Goal: Task Accomplishment & Management: Manage account settings

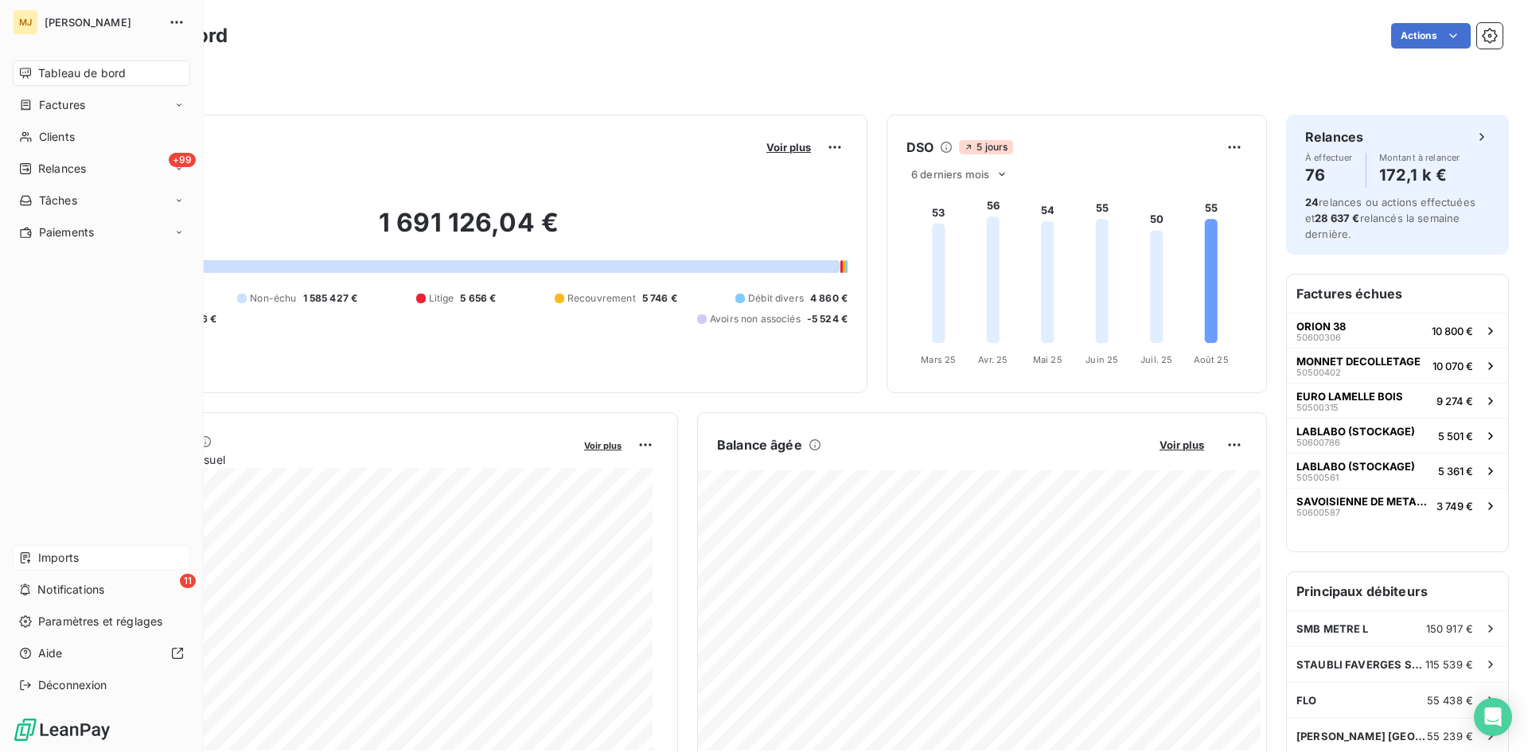
click at [53, 561] on span "Imports" at bounding box center [58, 558] width 41 height 16
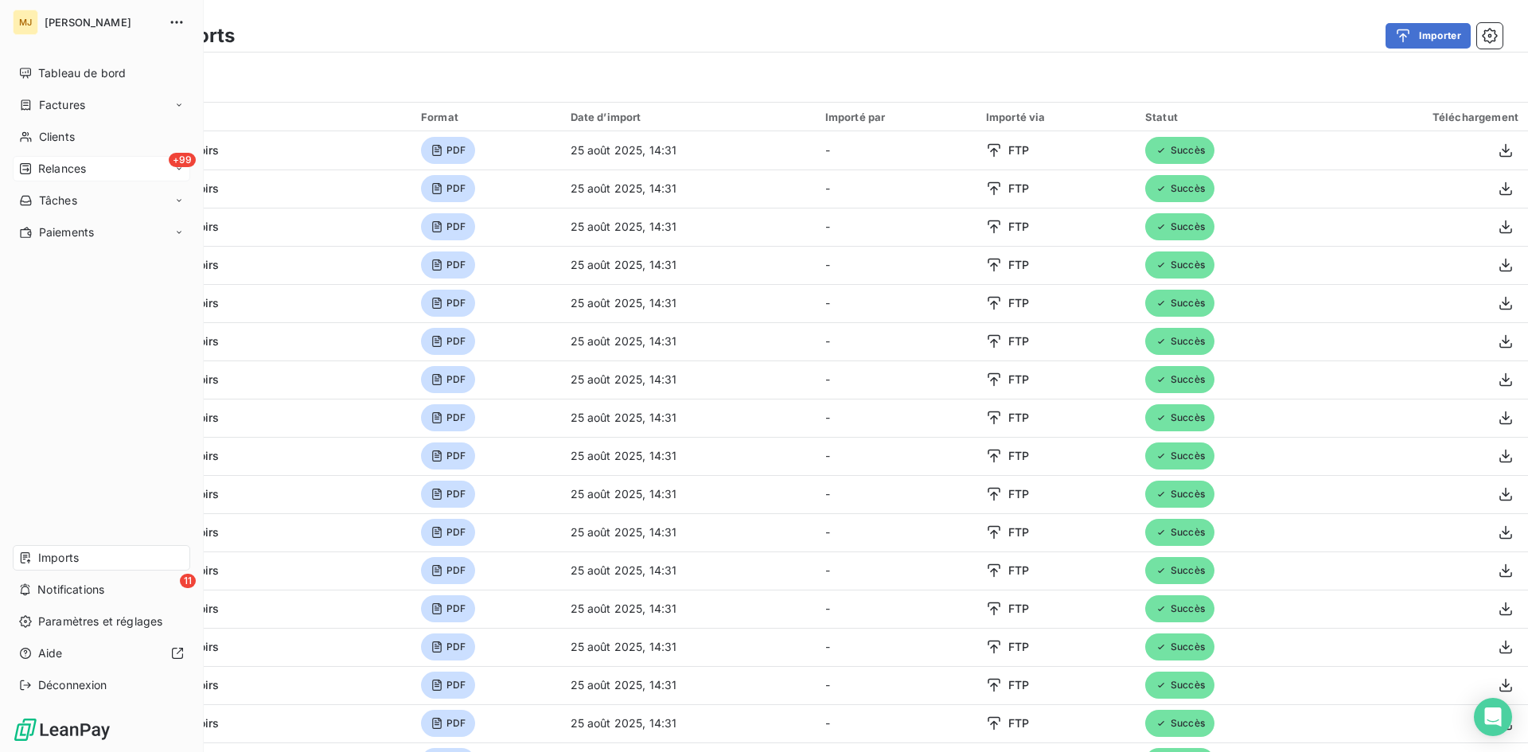
click at [99, 164] on div "+99 Relances" at bounding box center [102, 168] width 178 height 25
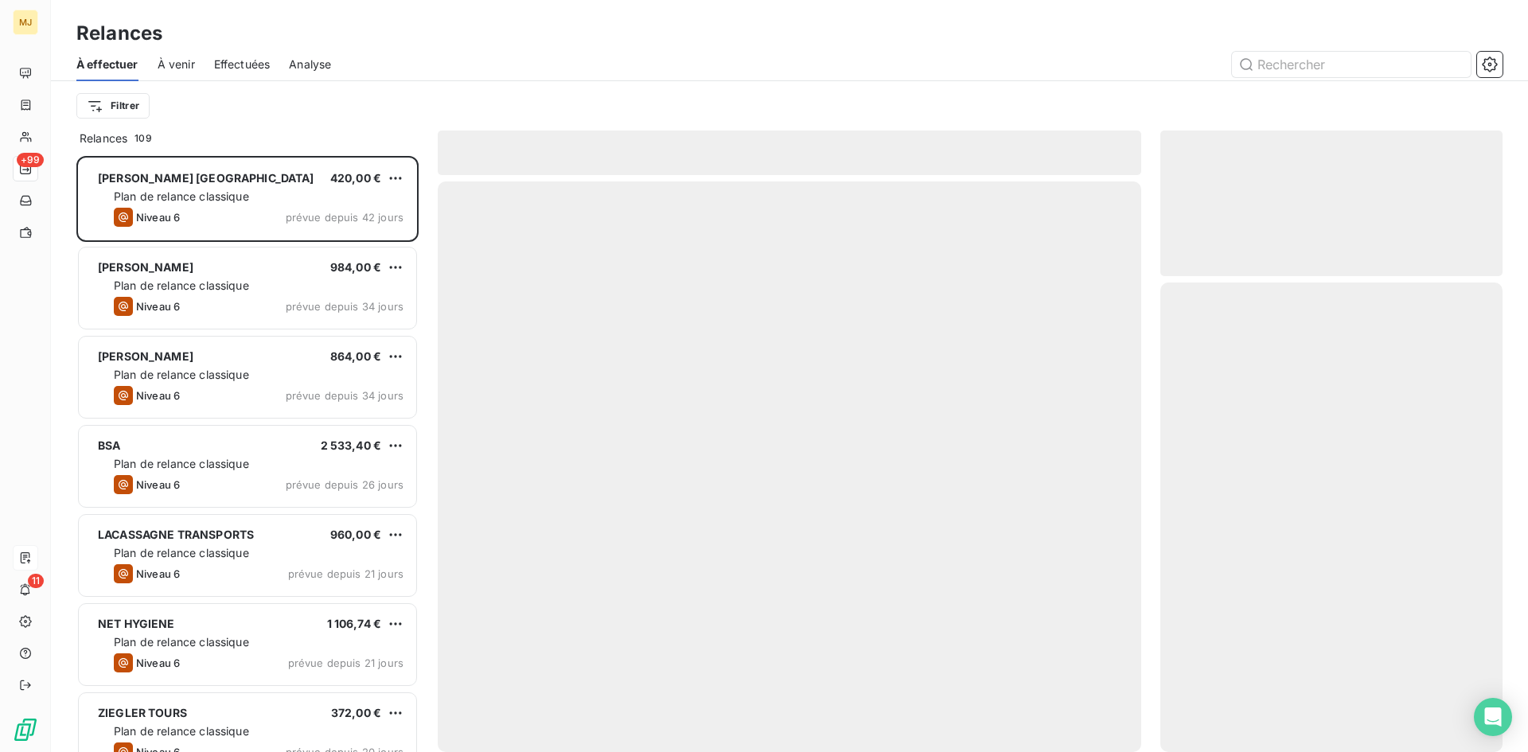
scroll to position [584, 330]
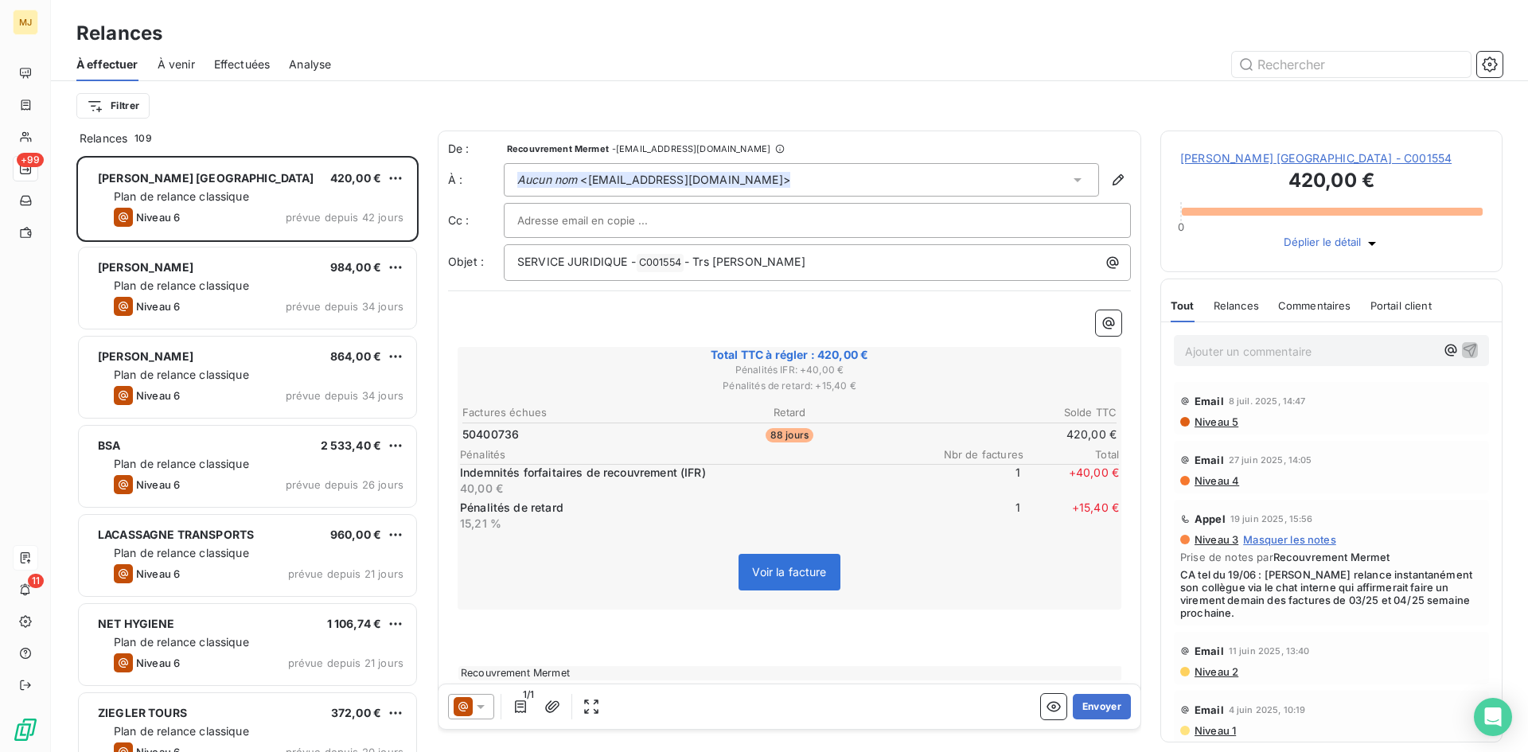
click at [181, 53] on div "À venir" at bounding box center [176, 64] width 37 height 33
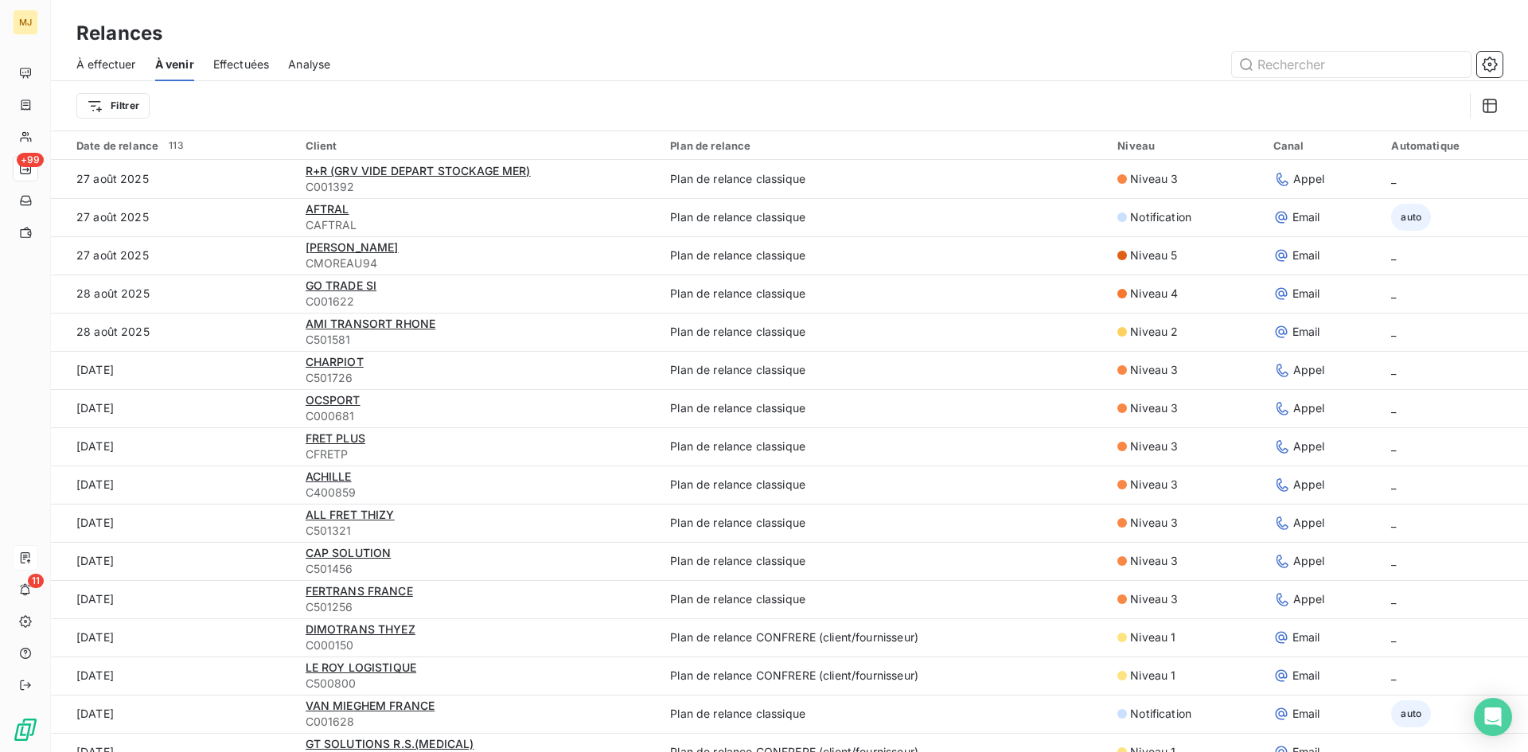
click at [125, 60] on span "À effectuer" at bounding box center [106, 65] width 60 height 16
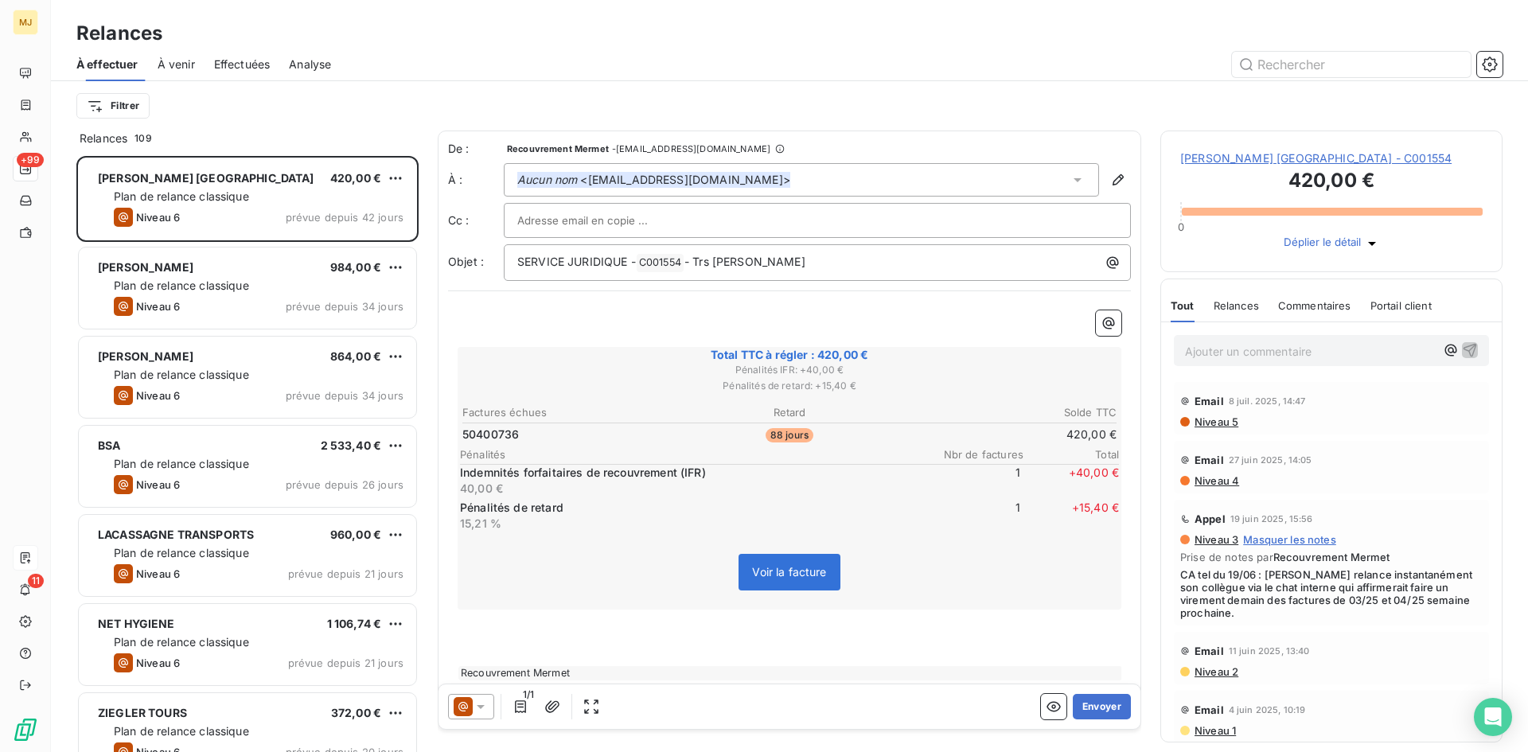
scroll to position [584, 330]
click at [105, 113] on html "MJ +99 11 Relances À effectuer À venir Effectuées Analyse Filtrer Relances 109 …" at bounding box center [764, 376] width 1528 height 752
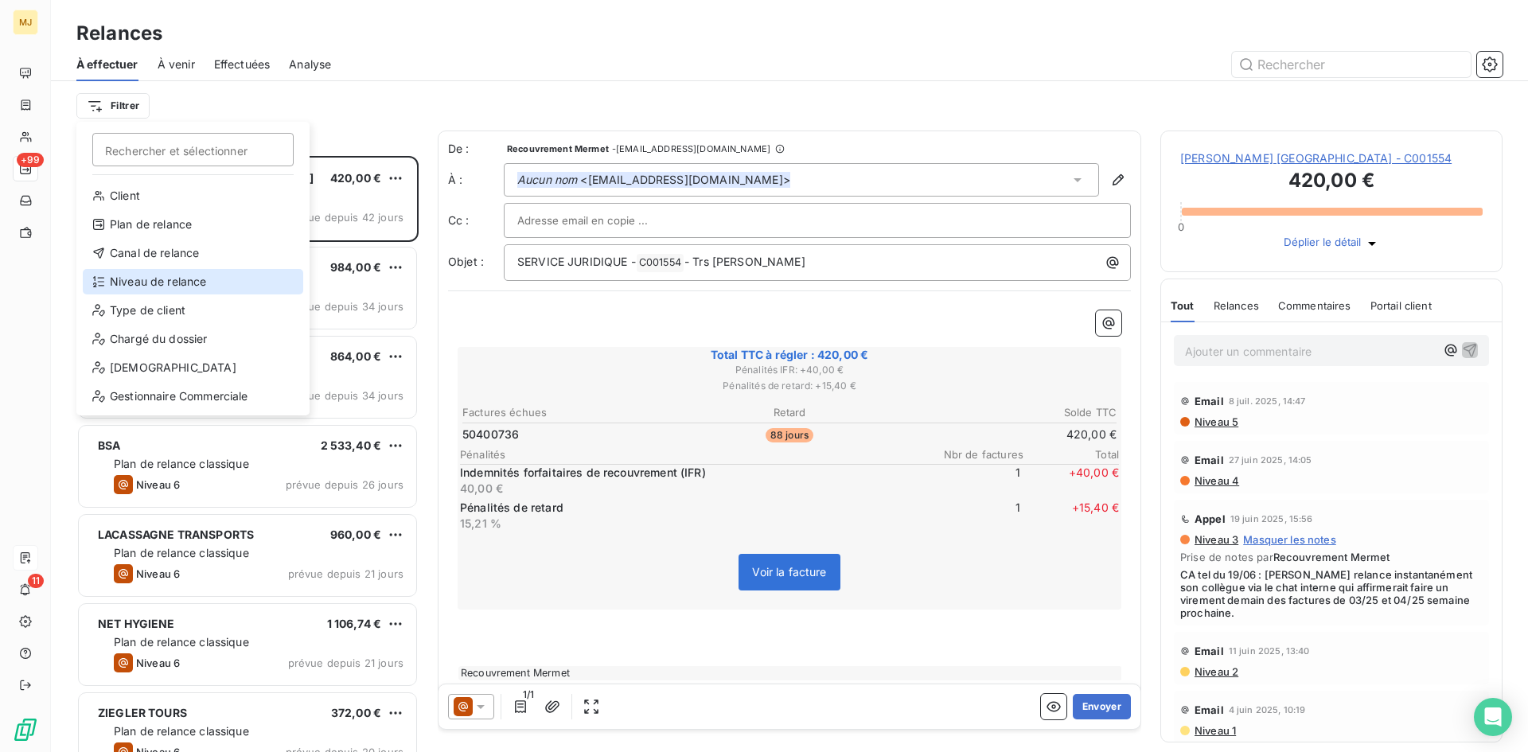
click at [123, 278] on div "Niveau de relance" at bounding box center [193, 281] width 221 height 25
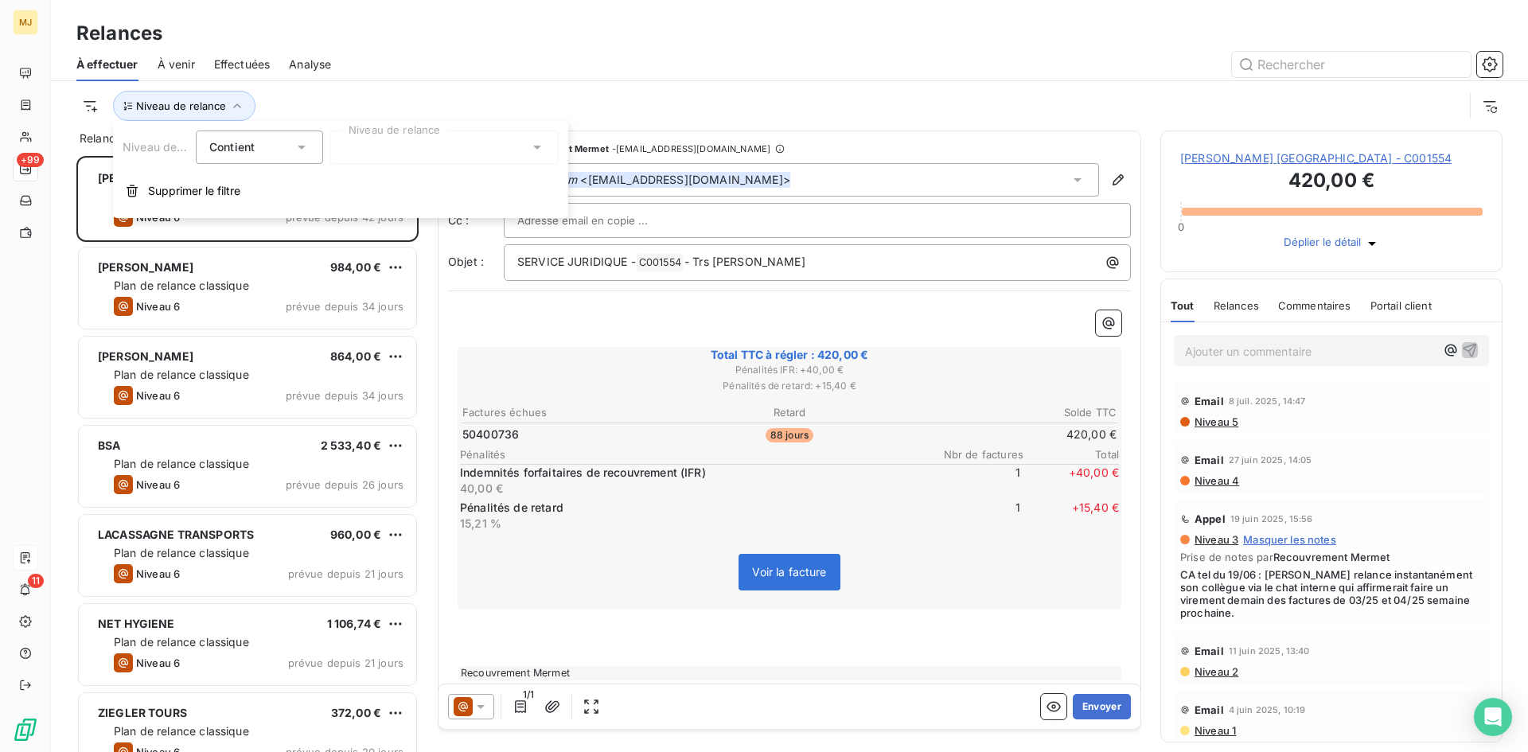
click at [420, 145] on div at bounding box center [444, 147] width 229 height 33
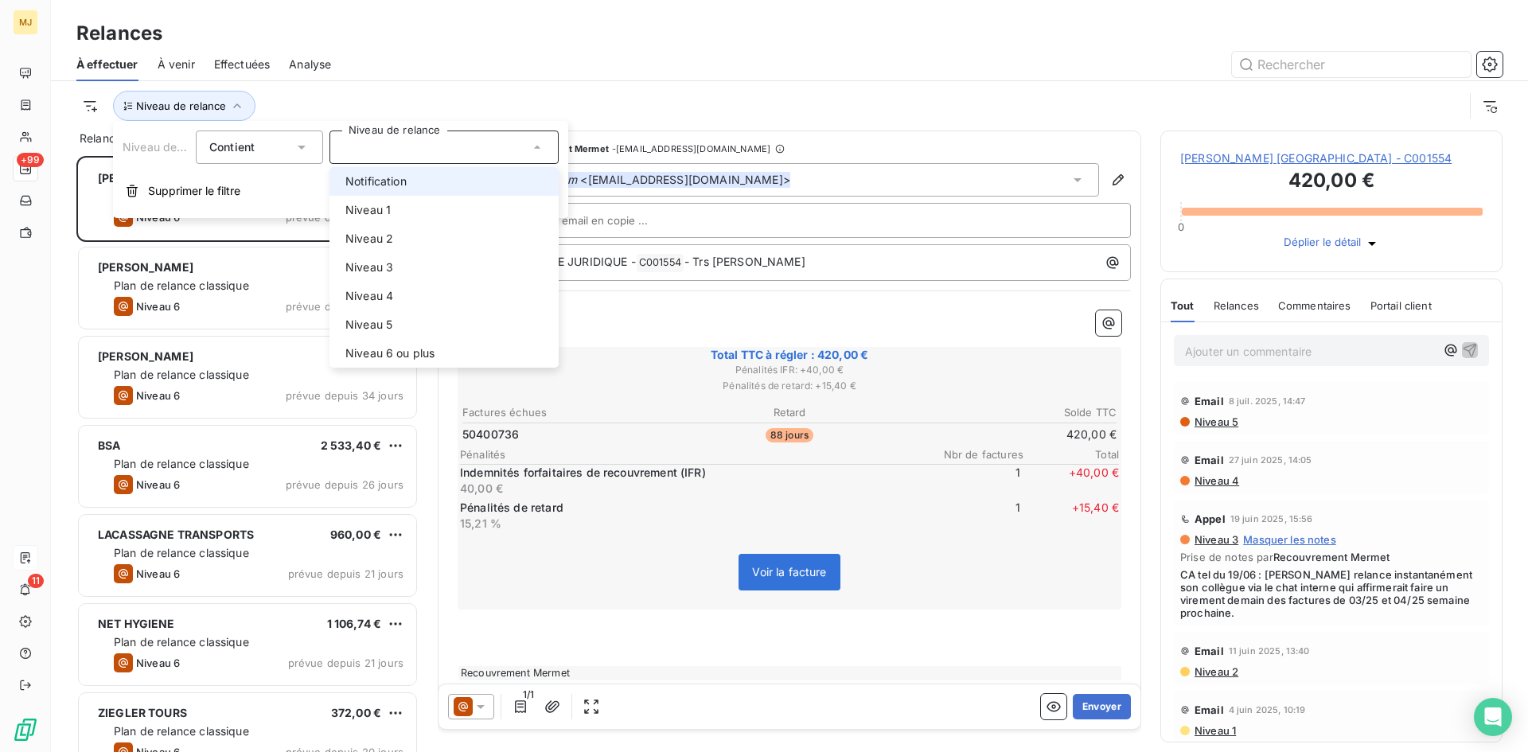
click at [407, 185] on span "Notification" at bounding box center [375, 182] width 61 height 16
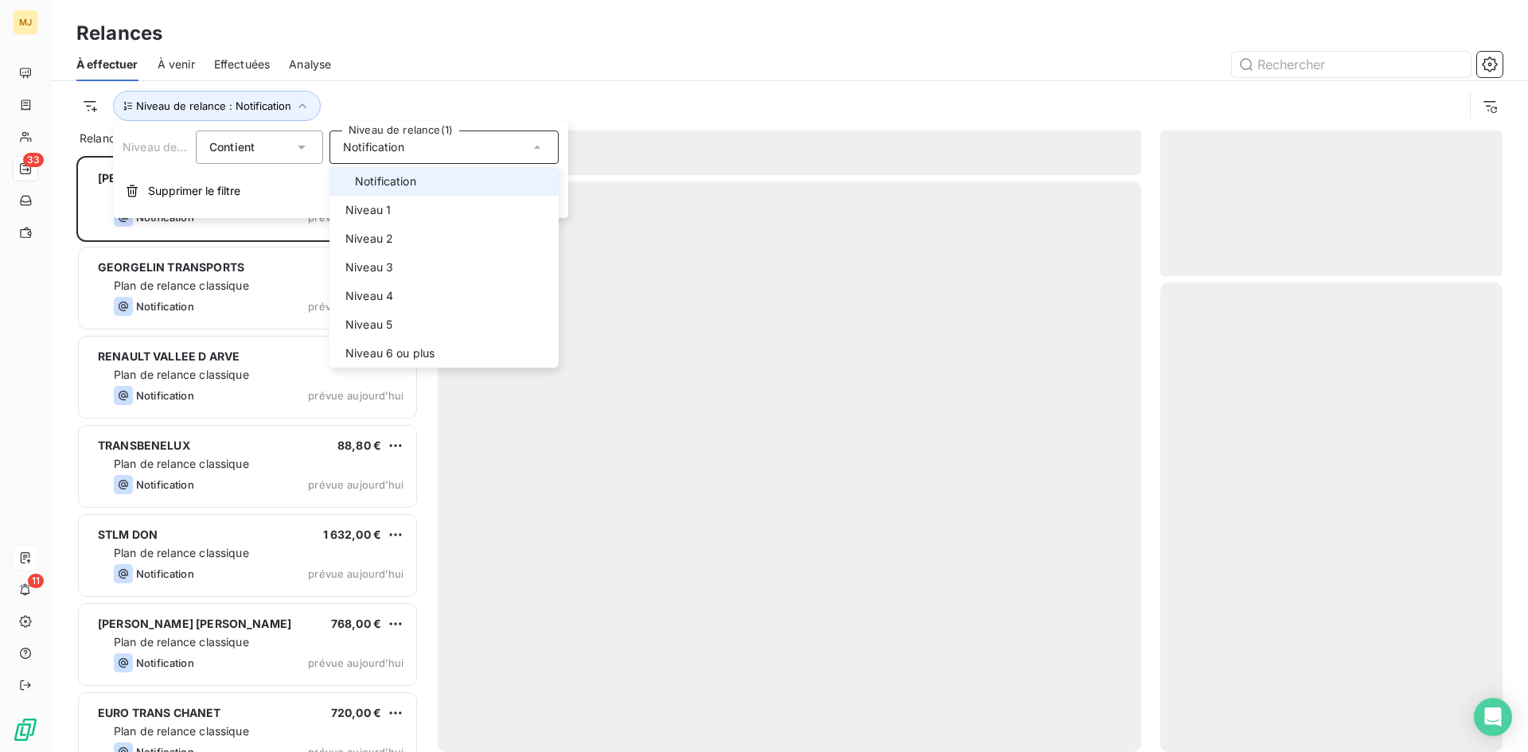
scroll to position [584, 330]
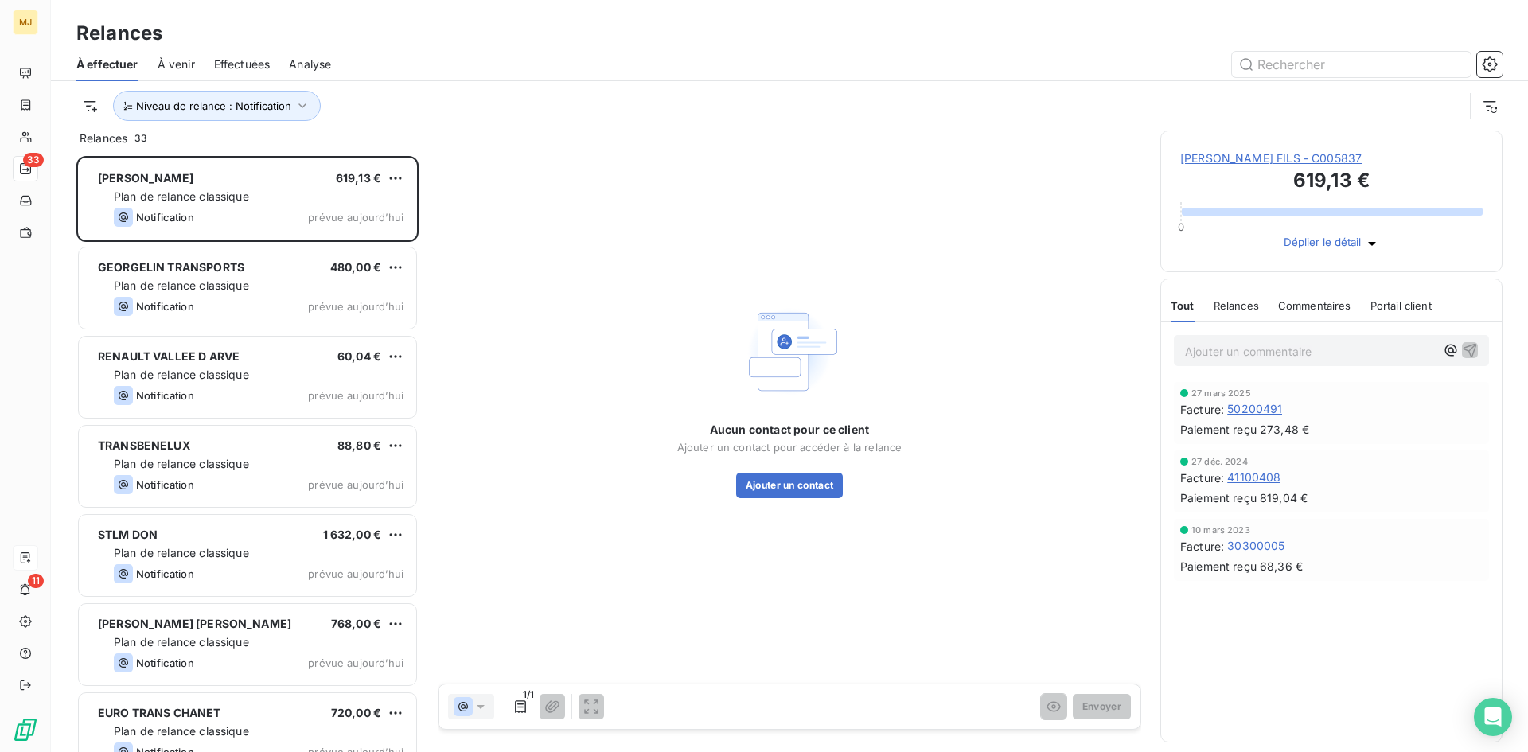
click at [444, 11] on div "Relances À effectuer À venir Effectuées Analyse Niveau de relance : Notification" at bounding box center [789, 65] width 1477 height 131
click at [794, 474] on button "Ajouter un contact" at bounding box center [789, 485] width 107 height 25
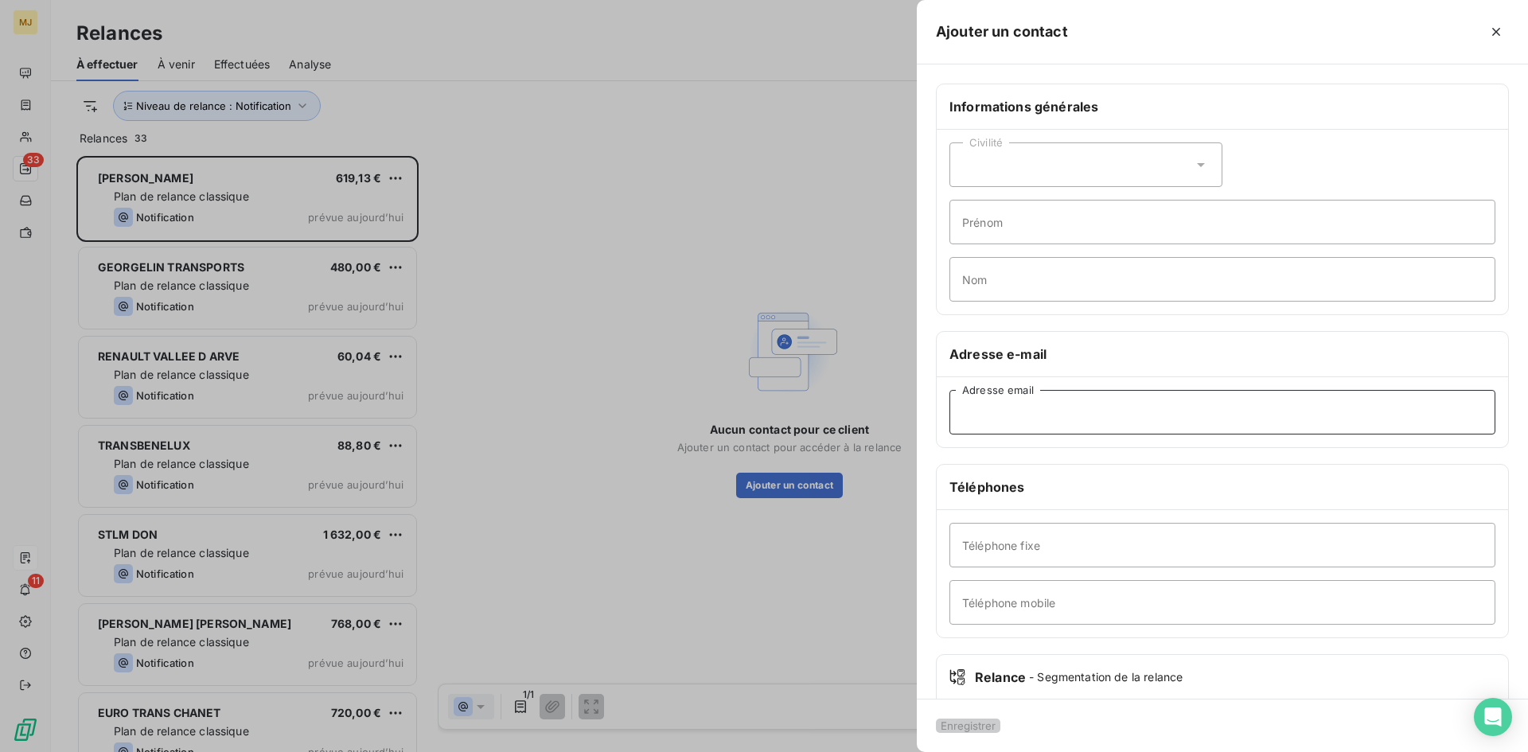
click at [1250, 412] on input "Adresse email" at bounding box center [1223, 412] width 546 height 45
paste input "[PERSON_NAME]"
click at [1001, 719] on button "Enregistrer" at bounding box center [968, 726] width 64 height 14
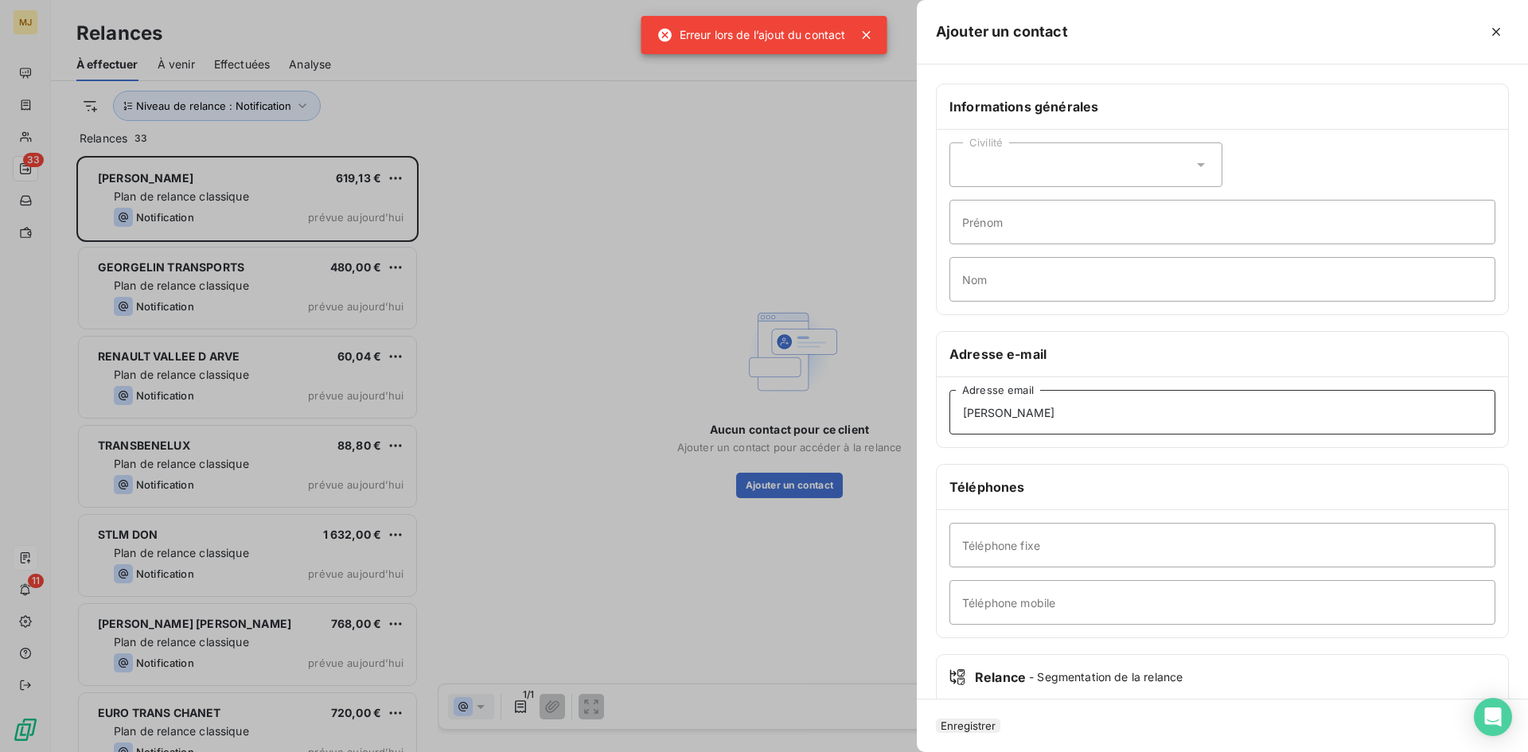
click at [1118, 411] on input "[PERSON_NAME]" at bounding box center [1223, 412] width 546 height 45
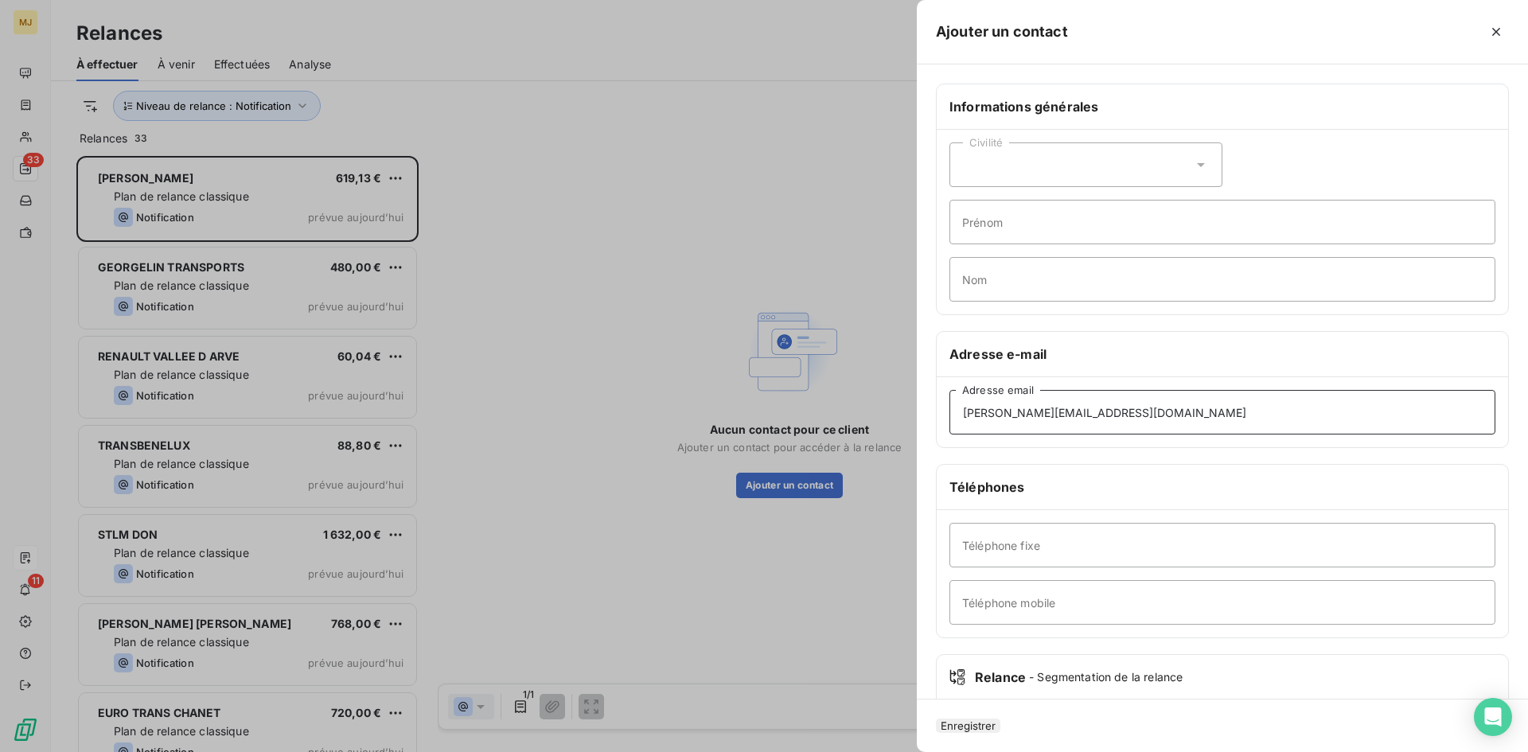
type input "[PERSON_NAME][EMAIL_ADDRESS][DOMAIN_NAME]"
click at [991, 719] on button "Enregistrer" at bounding box center [968, 726] width 64 height 14
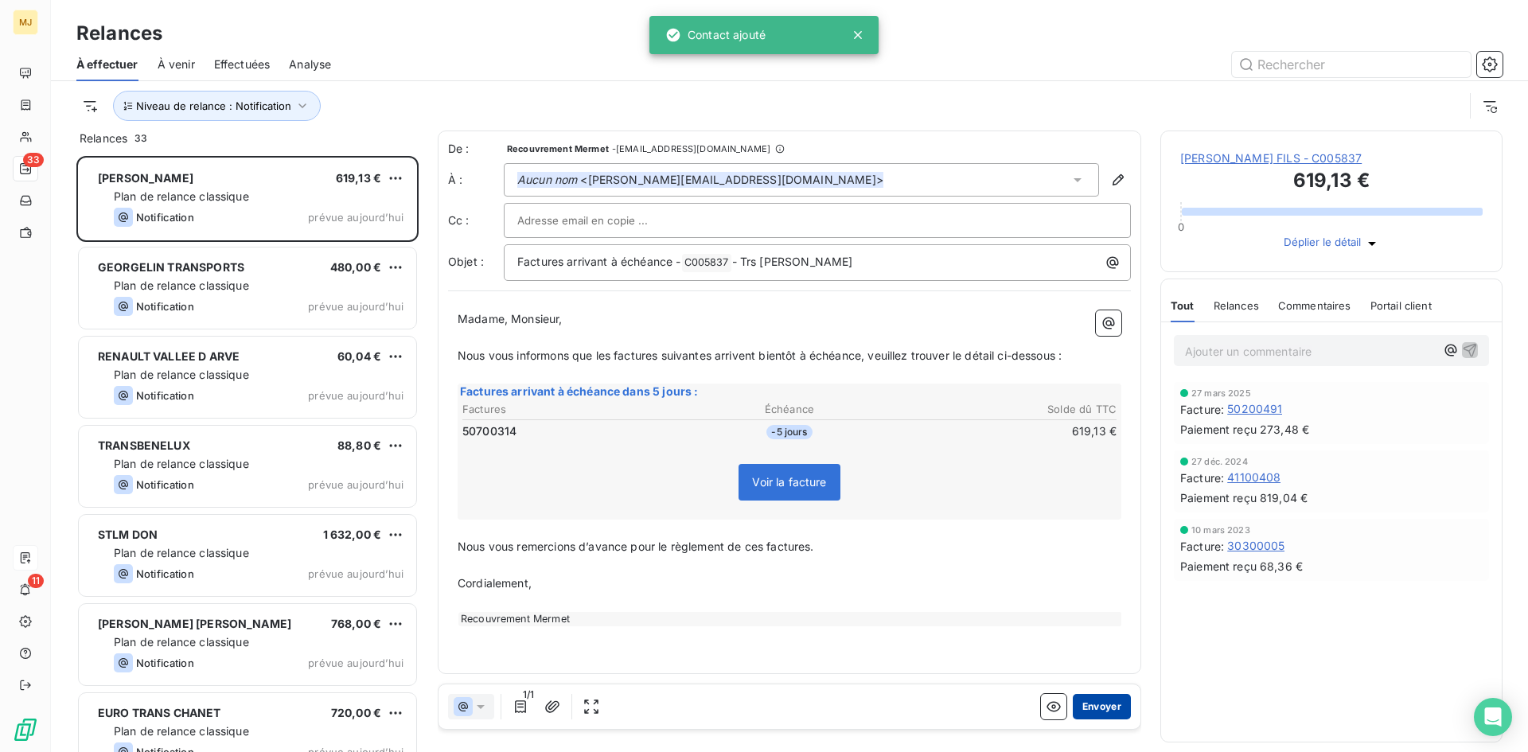
click at [1104, 704] on button "Envoyer" at bounding box center [1102, 706] width 58 height 25
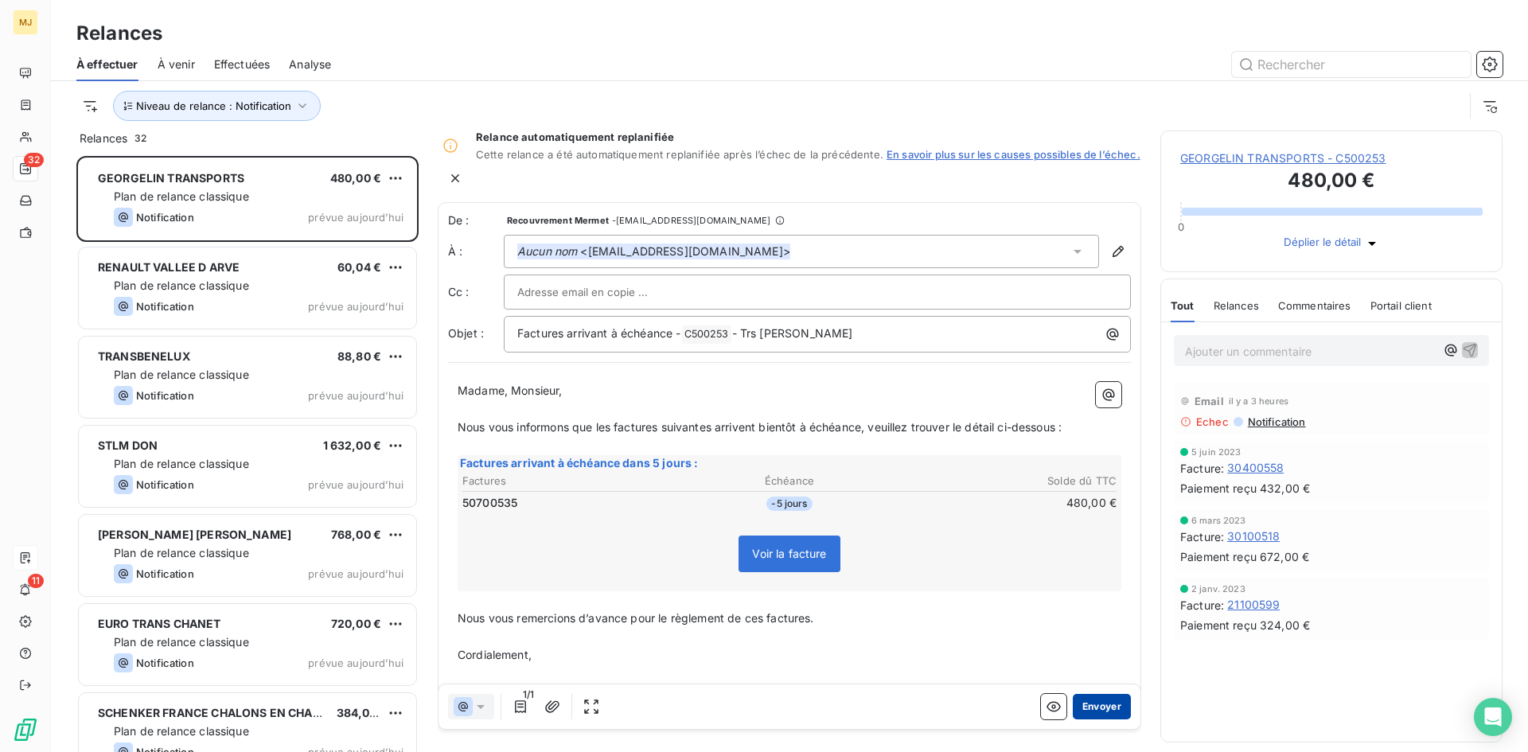
click at [1084, 697] on button "Envoyer" at bounding box center [1102, 706] width 58 height 25
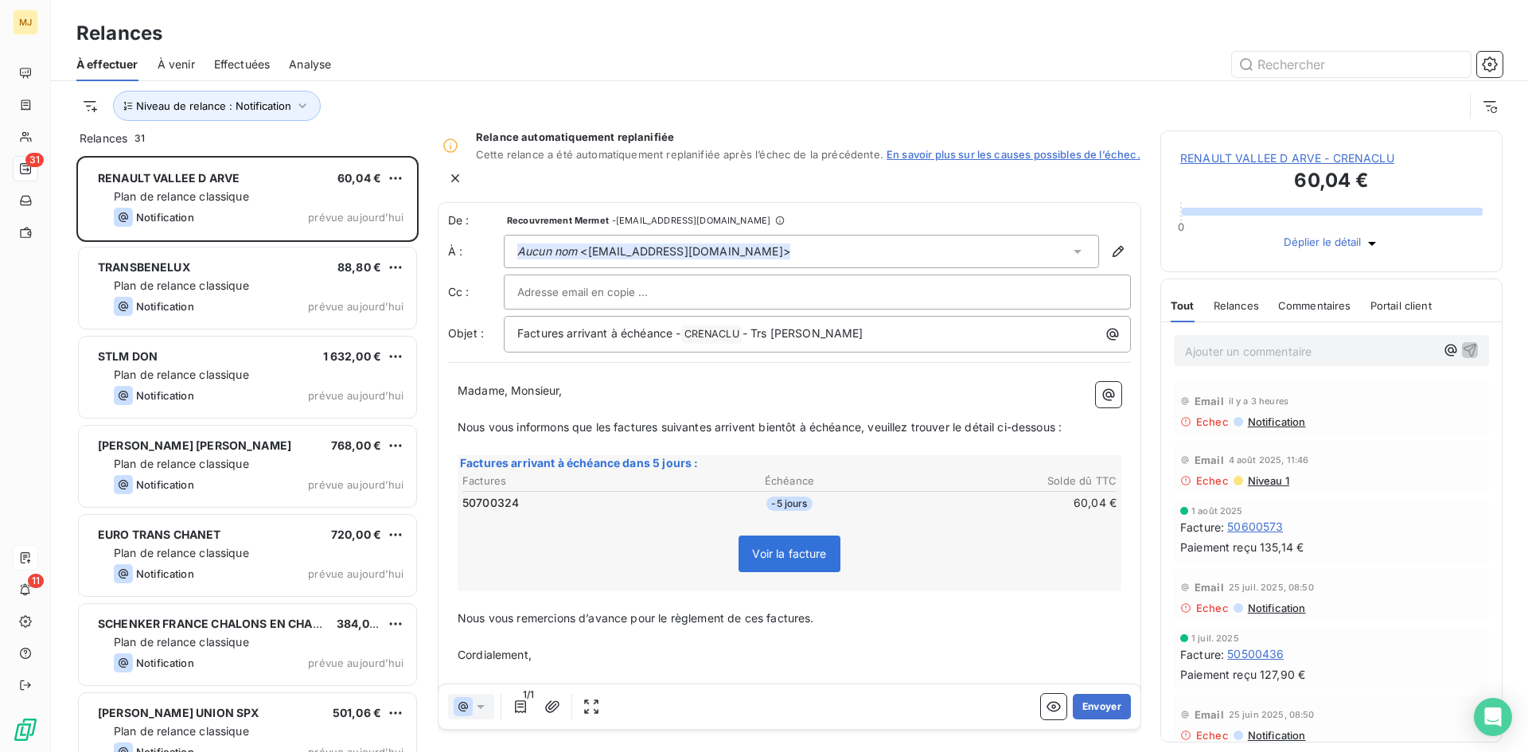
click at [1074, 250] on icon at bounding box center [1078, 252] width 8 height 4
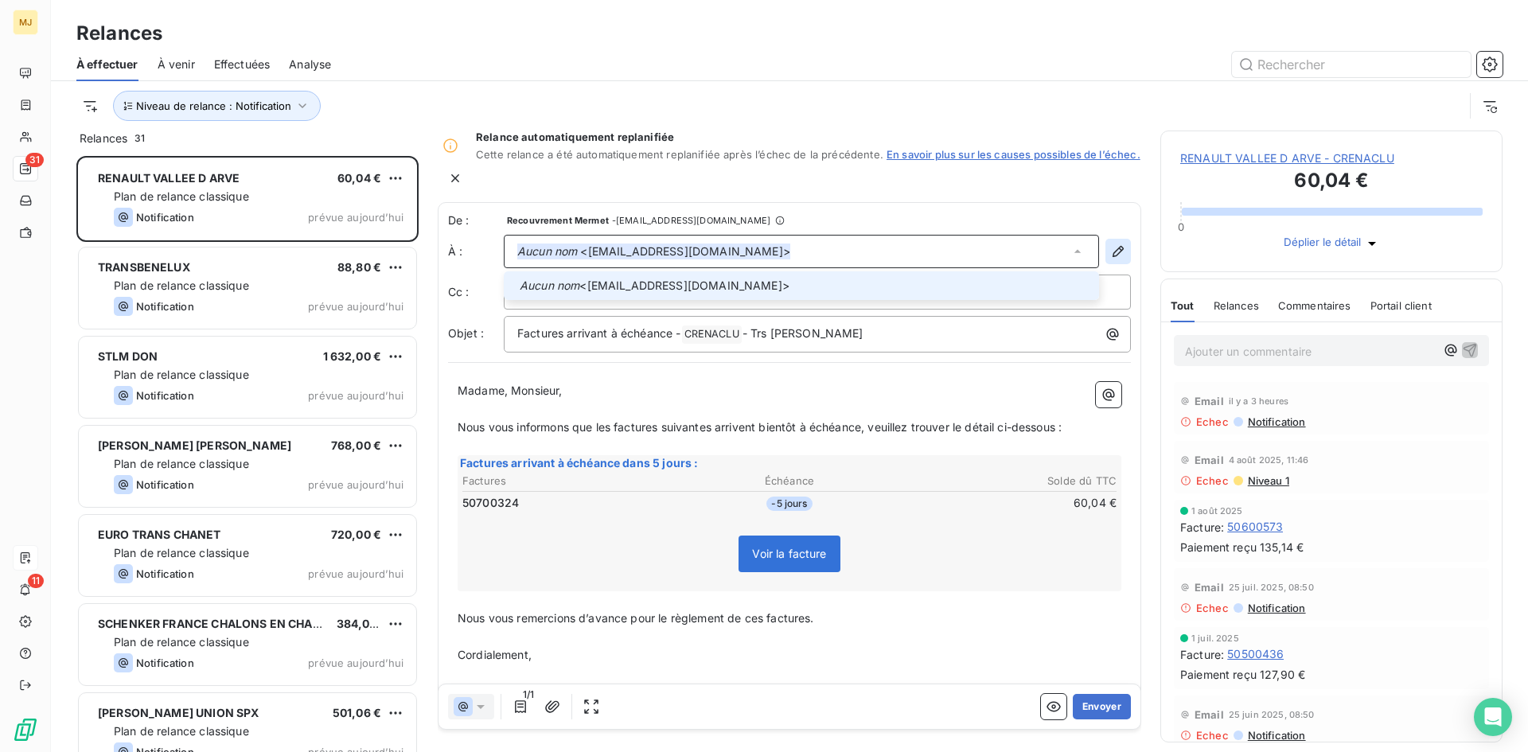
click at [1114, 244] on icon "button" at bounding box center [1119, 252] width 16 height 16
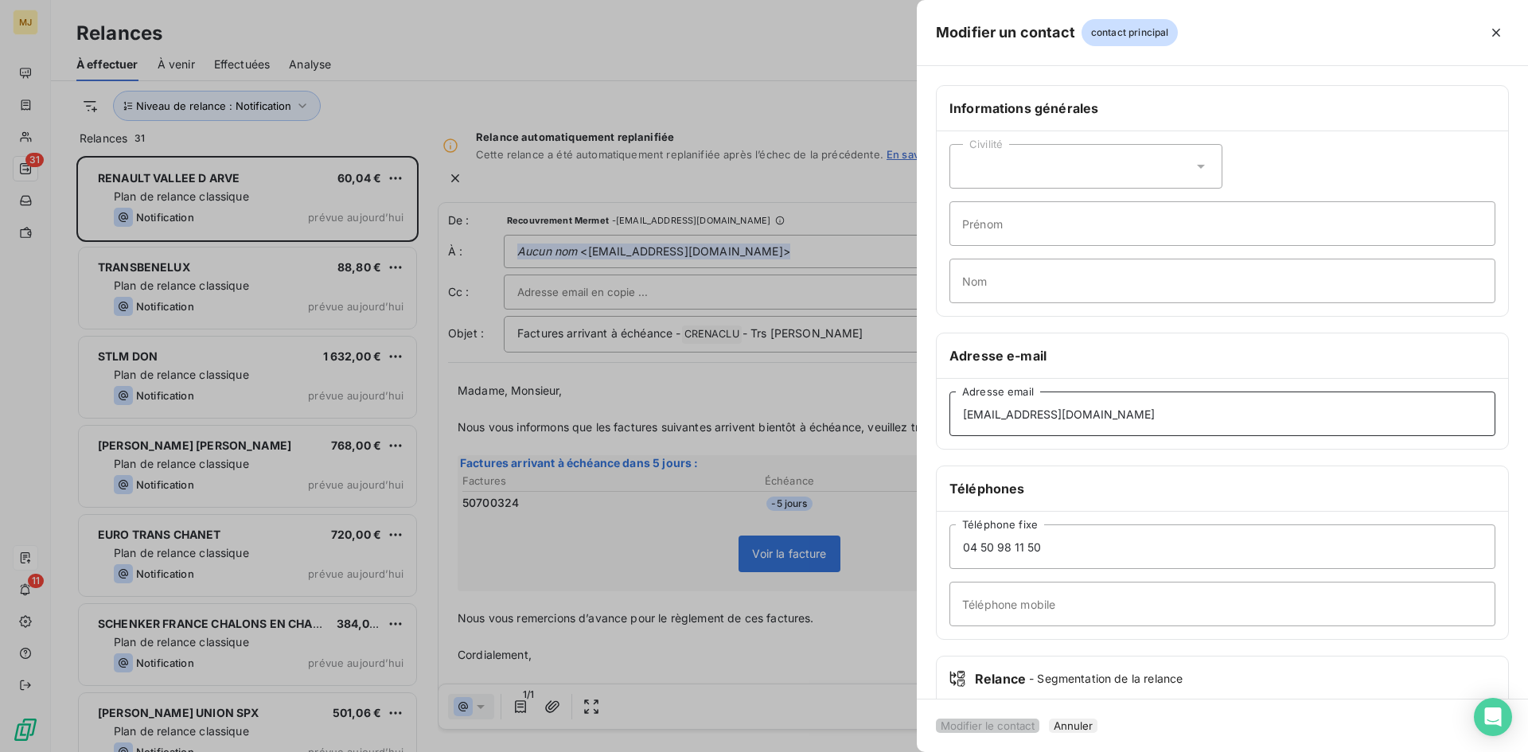
click at [1149, 409] on input "[EMAIL_ADDRESS][DOMAIN_NAME]" at bounding box center [1223, 414] width 546 height 45
drag, startPoint x: 1149, startPoint y: 409, endPoint x: 477, endPoint y: 392, distance: 672.1
click at [488, 751] on div "Modifier un contact contact principal Informations générales Civilité Prénom No…" at bounding box center [764, 752] width 1528 height 0
paste input "jcpariset"
type input "[EMAIL_ADDRESS][DOMAIN_NAME]"
